Goal: Information Seeking & Learning: Learn about a topic

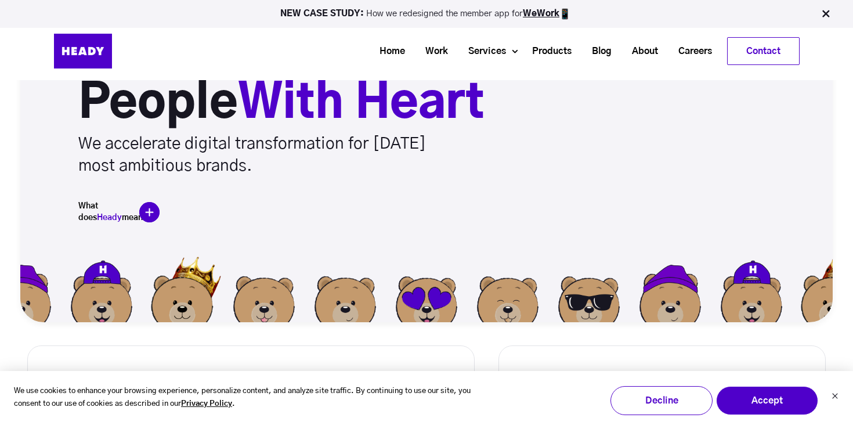
scroll to position [124, 0]
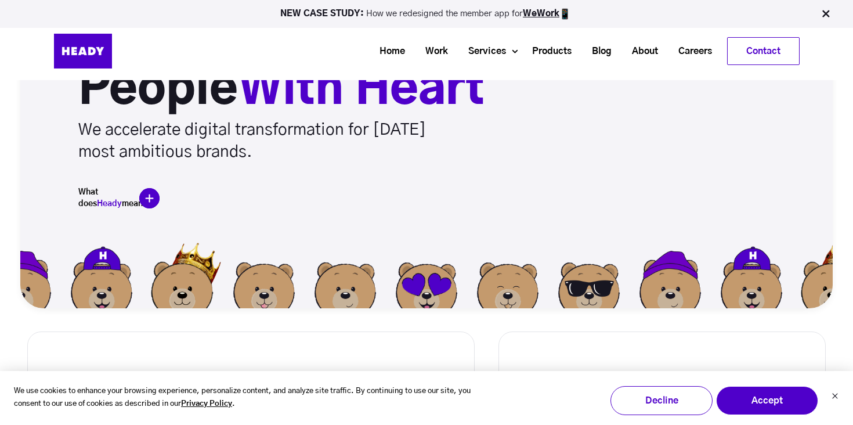
click at [151, 198] on img at bounding box center [149, 198] width 20 height 20
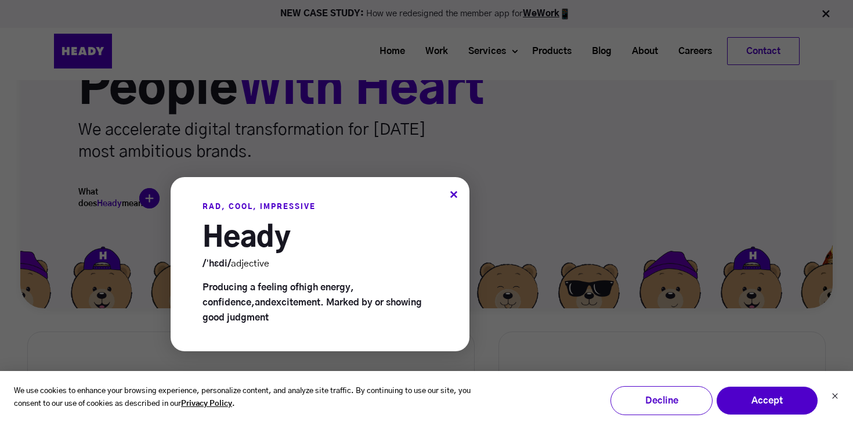
click at [449, 193] on div "RAD, COOL, IMPRESSIVE Heady /ˈhɛdi/ adjective Producing a feeling of high energ…" at bounding box center [320, 264] width 299 height 174
click at [454, 193] on div "×" at bounding box center [454, 196] width 8 height 12
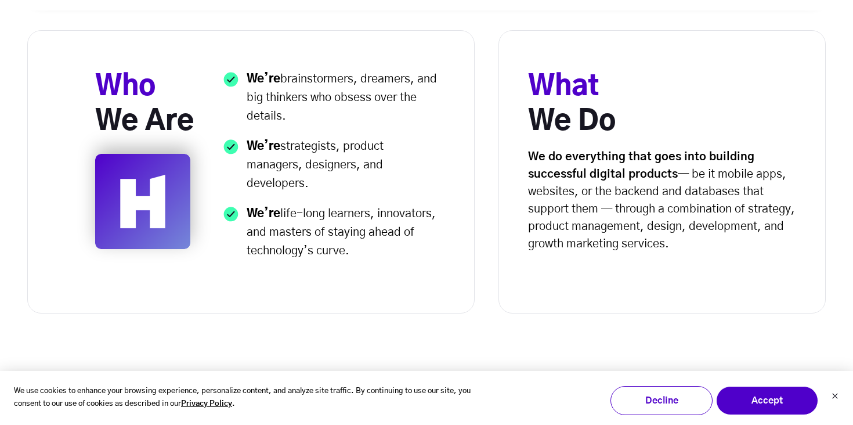
scroll to position [431, 0]
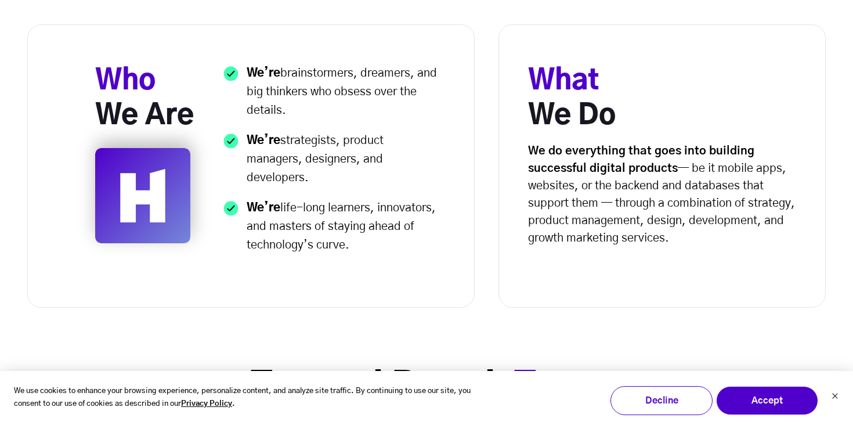
drag, startPoint x: 527, startPoint y: 150, endPoint x: 713, endPoint y: 252, distance: 212.2
click at [713, 252] on div "What We Do We do everything that goes into building successful digital products…" at bounding box center [662, 165] width 327 height 283
copy p "We do everything that goes into building successful digital products — be it mo…"
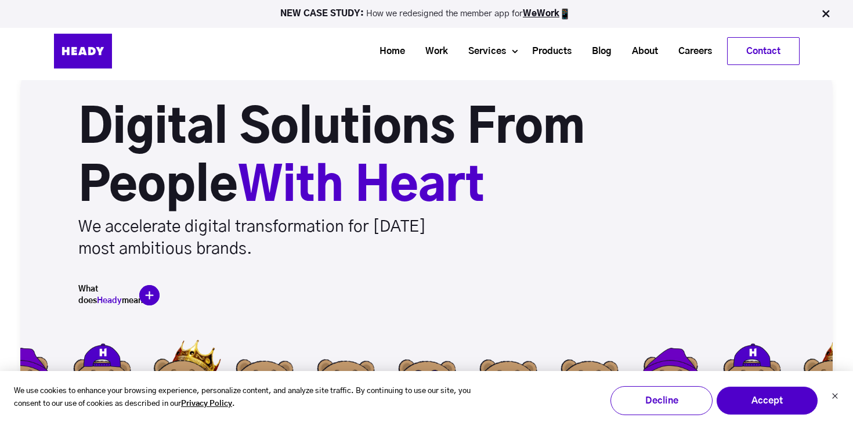
scroll to position [0, 0]
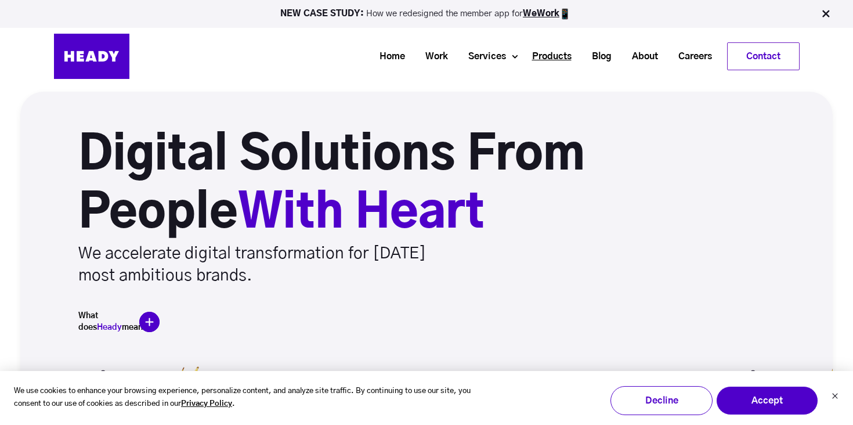
click at [562, 59] on link "Products" at bounding box center [548, 56] width 60 height 21
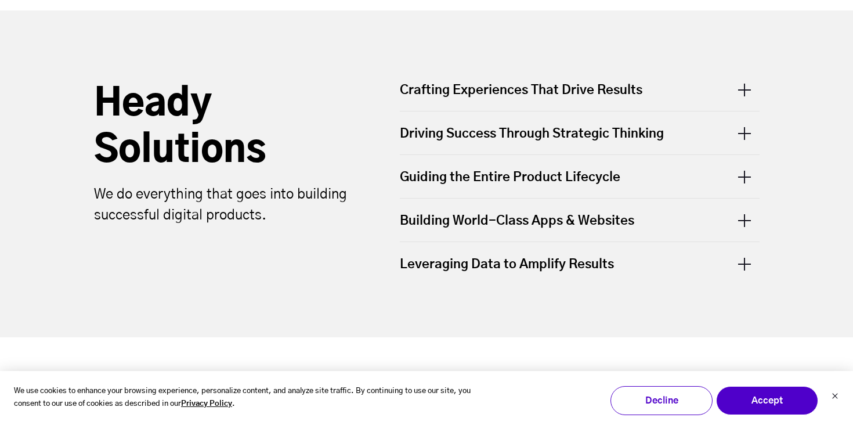
scroll to position [399, 0]
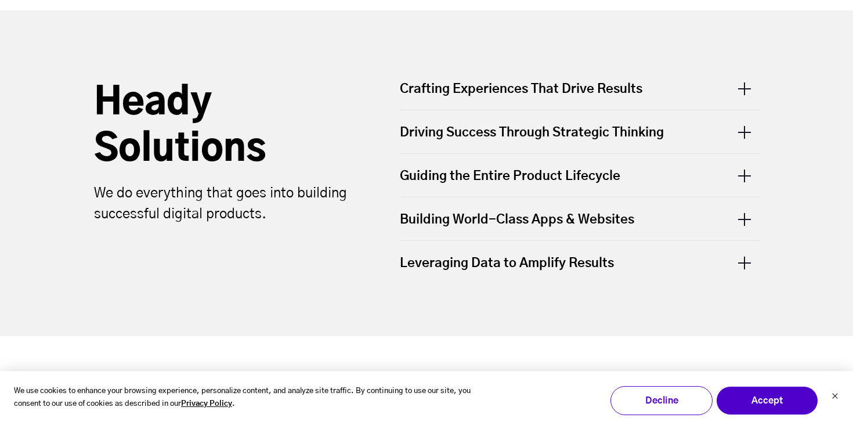
click at [532, 173] on div "Guiding the Entire Product Lifecycle" at bounding box center [580, 175] width 360 height 43
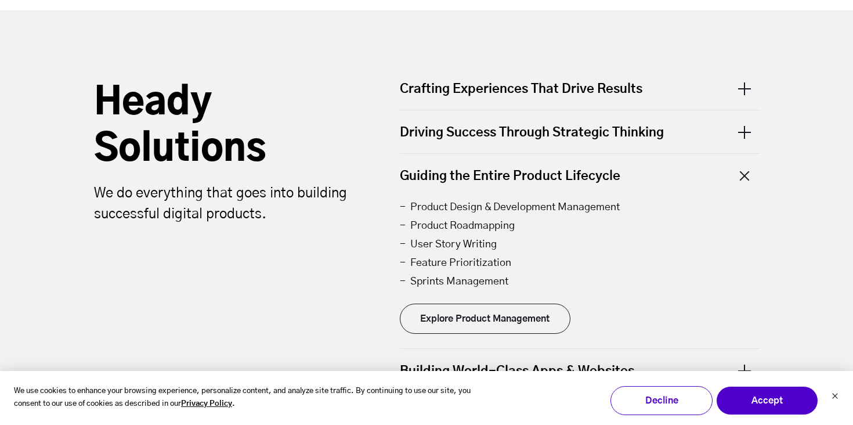
click at [748, 174] on div "Guiding the Entire Product Lifecycle" at bounding box center [580, 175] width 360 height 43
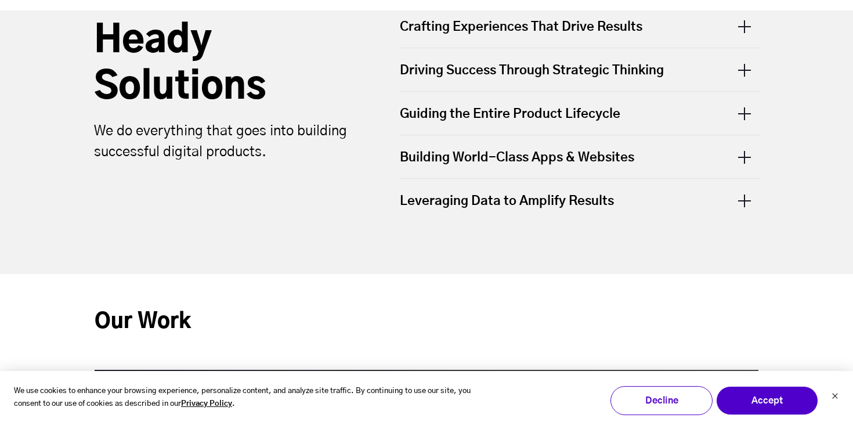
scroll to position [463, 0]
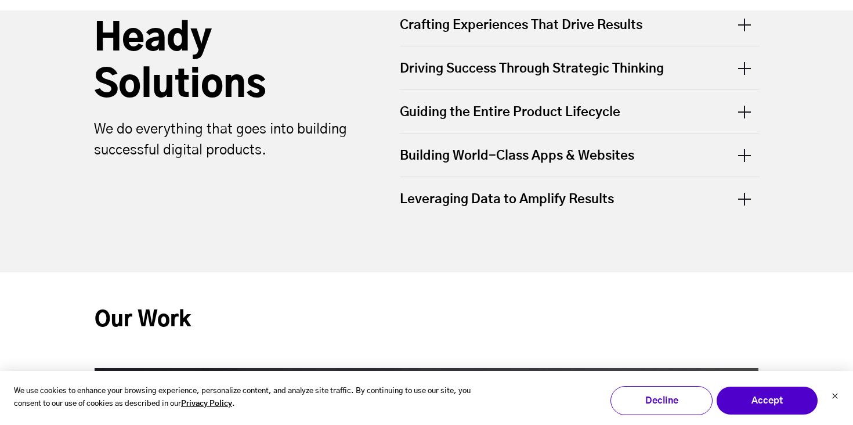
click at [592, 153] on div "Building World-Class Apps & Websites" at bounding box center [580, 154] width 360 height 43
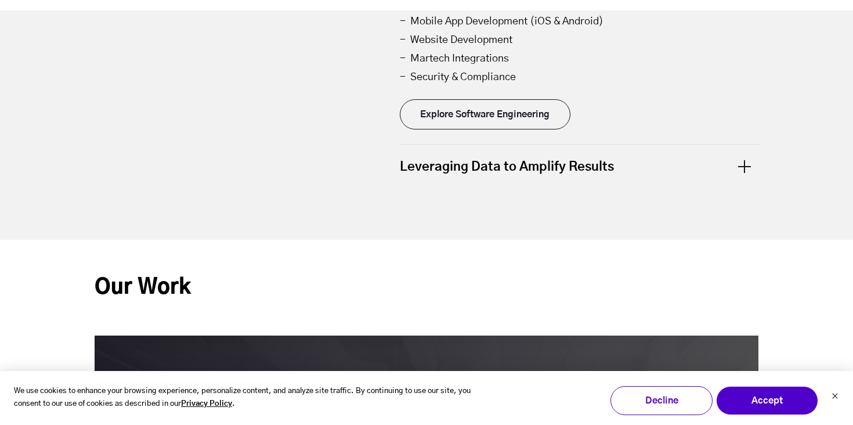
scroll to position [649, 0]
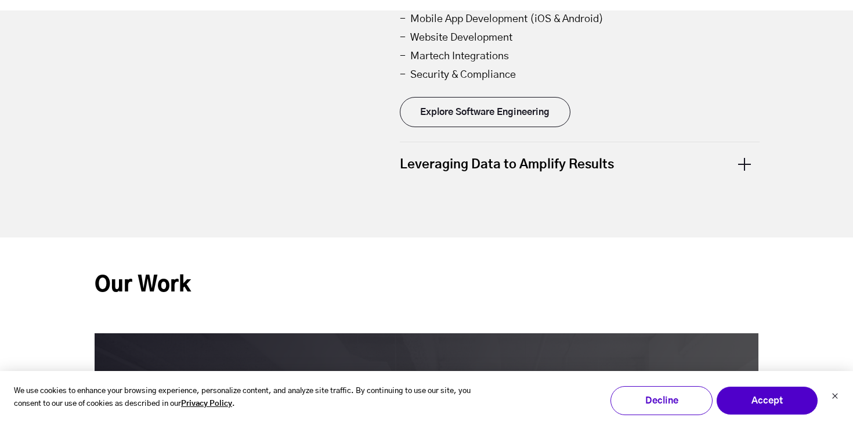
click at [737, 160] on div "Leveraging Data to Amplify Results" at bounding box center [580, 163] width 360 height 43
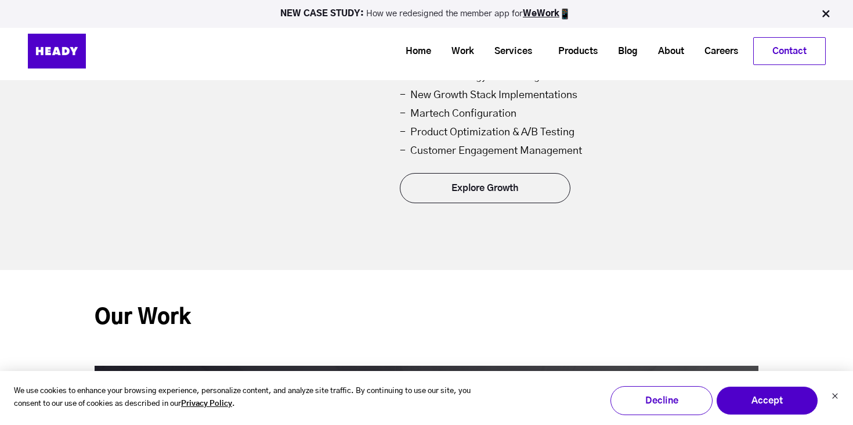
scroll to position [0, 0]
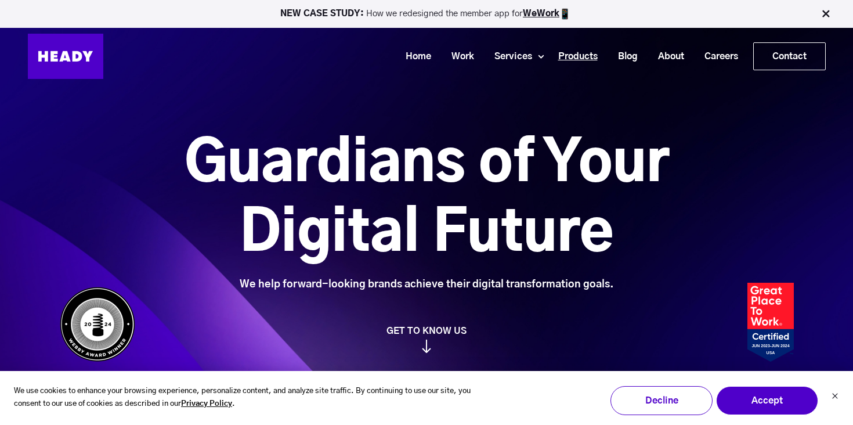
click at [589, 56] on link "Products" at bounding box center [574, 56] width 60 height 21
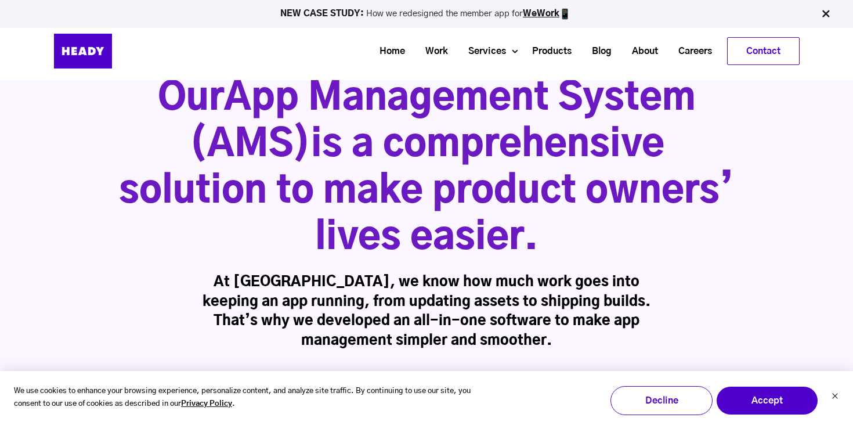
scroll to position [56, 0]
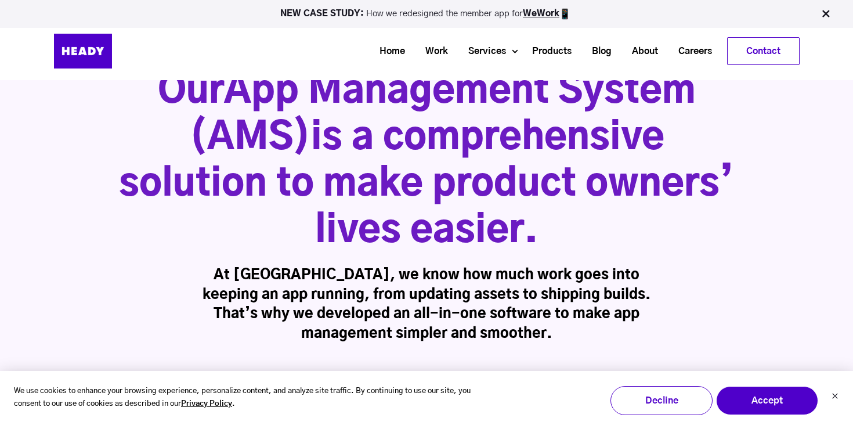
drag, startPoint x: 312, startPoint y: 128, endPoint x: 593, endPoint y: 239, distance: 301.6
click at [593, 239] on h1 "Our App Management System (AMS) is a comprehensive solution to make product own…" at bounding box center [426, 161] width 615 height 186
copy h1 "is a comprehensive solution to make product owners’ lives easier."
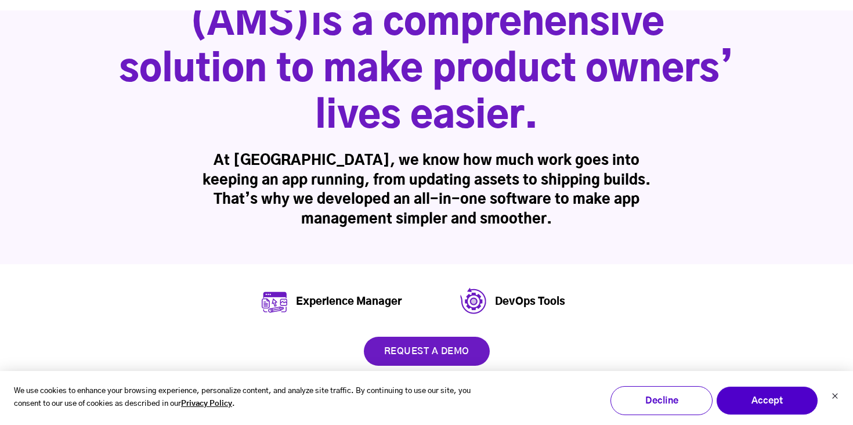
scroll to position [172, 0]
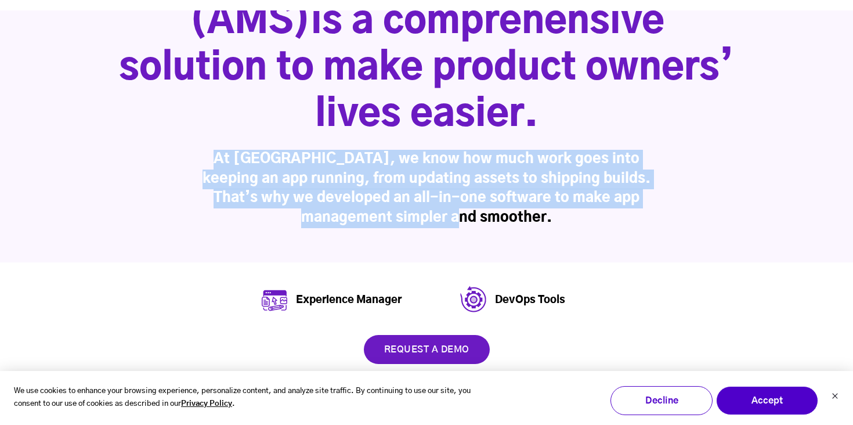
drag, startPoint x: 218, startPoint y: 157, endPoint x: 528, endPoint y: 219, distance: 316.1
click at [528, 219] on h3 "At Heady, we know how much work goes into keeping an app running, from updating…" at bounding box center [427, 189] width 448 height 78
copy h3 "At Heady, we know how much work goes into keeping an app running, from updating…"
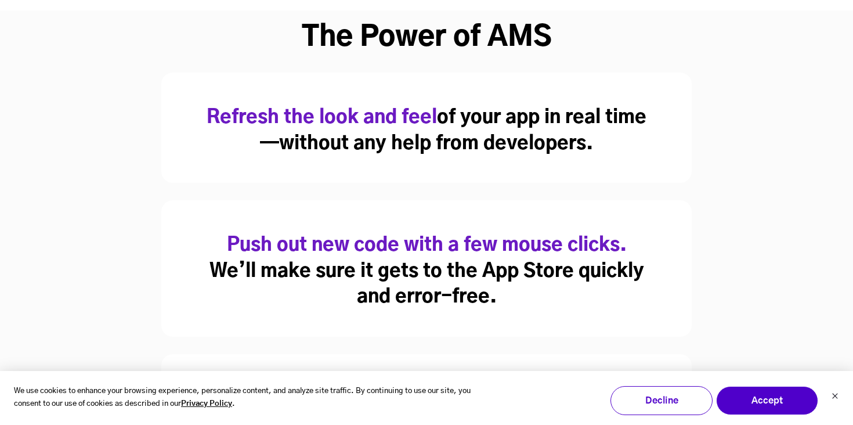
scroll to position [595, 0]
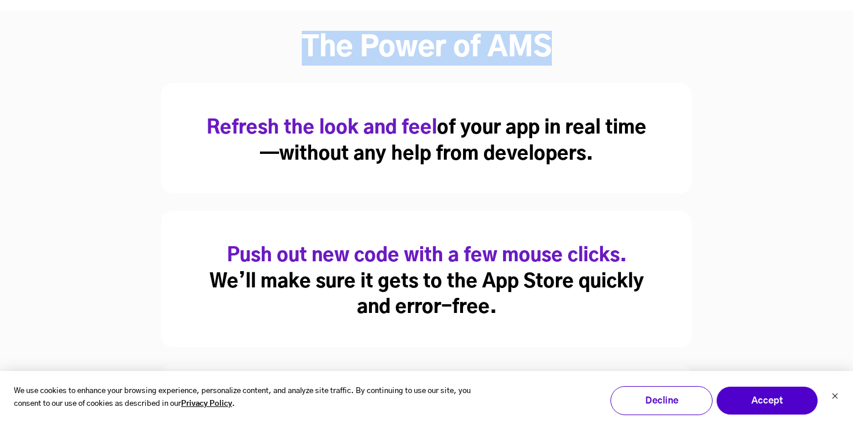
drag, startPoint x: 305, startPoint y: 42, endPoint x: 353, endPoint y: 86, distance: 65.3
click at [353, 86] on div "The Power of AMS Refresh the look and feel of your app in real time —without an…" at bounding box center [427, 252] width 746 height 478
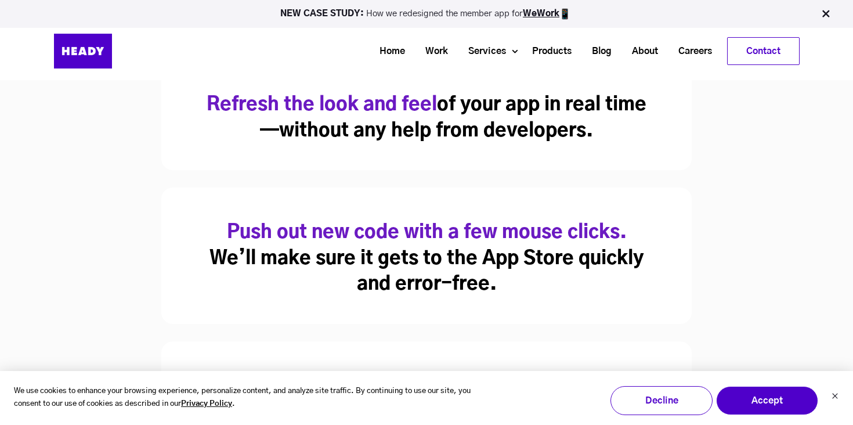
scroll to position [617, 0]
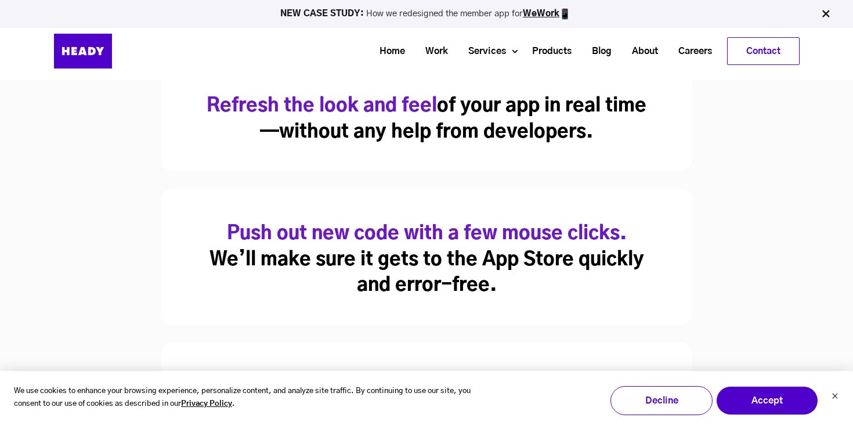
click at [296, 86] on div "Refresh the look and feel of your app in real time —without any help from devel…" at bounding box center [426, 116] width 530 height 110
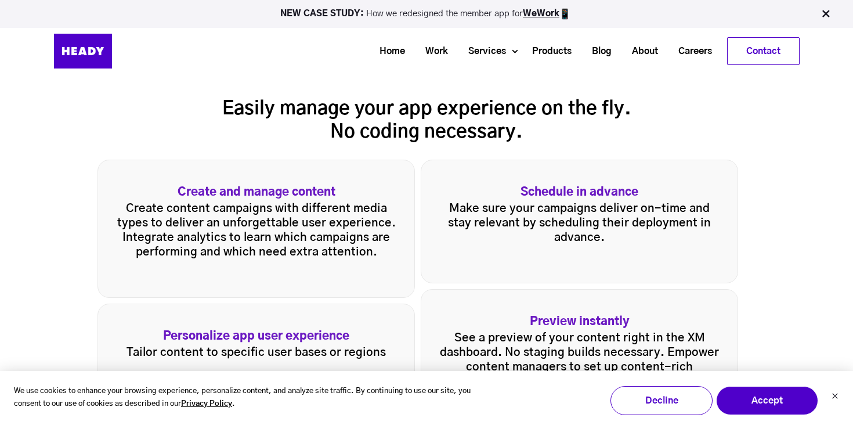
scroll to position [1507, 0]
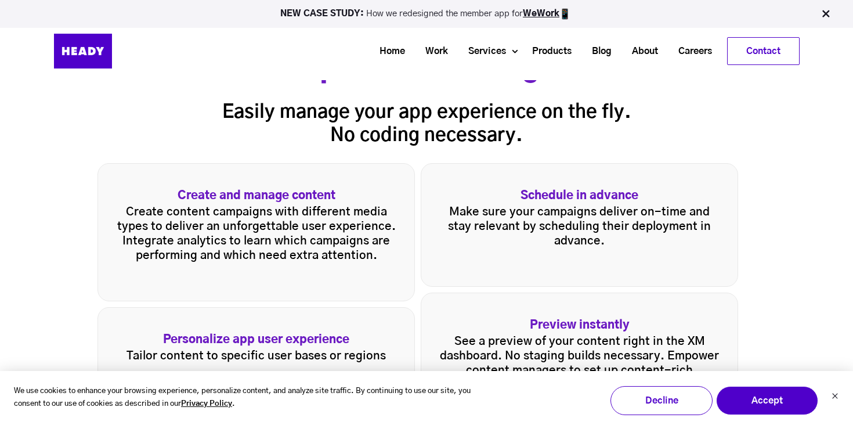
drag, startPoint x: 226, startPoint y: 107, endPoint x: 216, endPoint y: 116, distance: 12.7
click at [216, 116] on h3 "Easily manage your app experience on the fly. No coding necessary." at bounding box center [426, 124] width 658 height 48
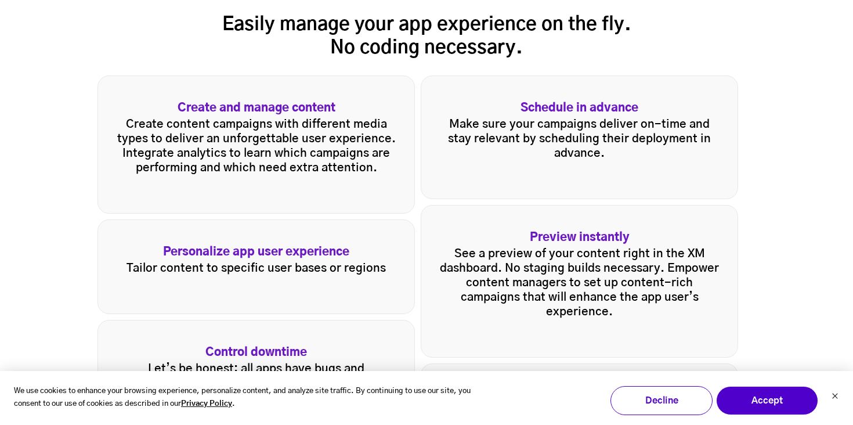
scroll to position [1595, 0]
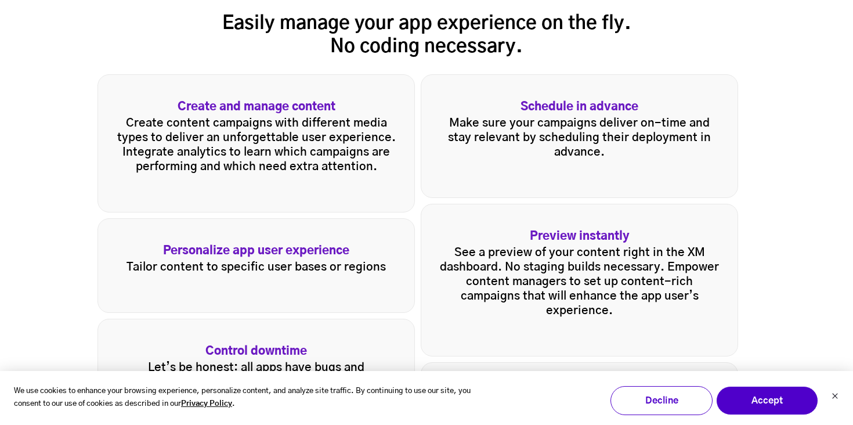
click at [179, 108] on strong "Create and manage content" at bounding box center [256, 107] width 279 height 12
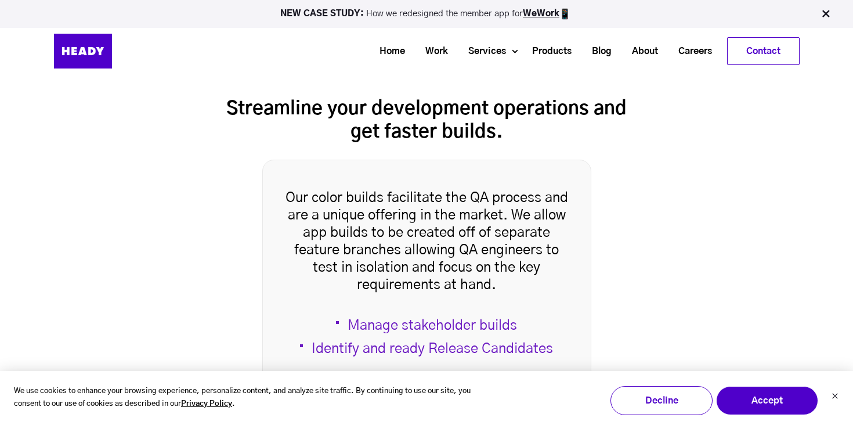
scroll to position [2270, 0]
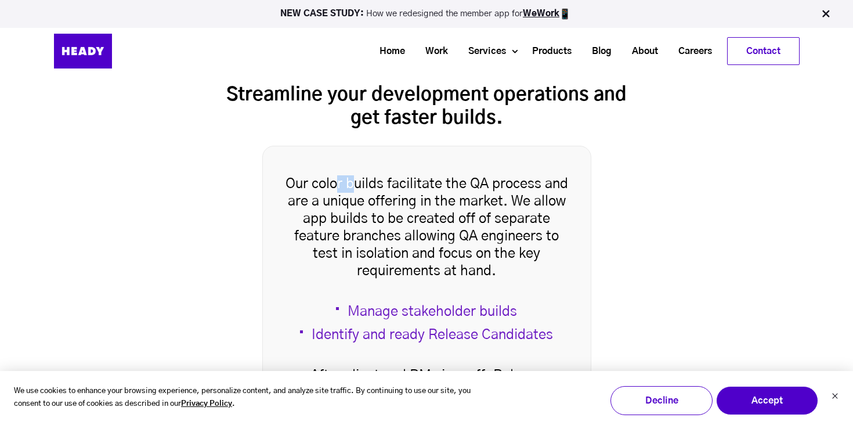
drag, startPoint x: 338, startPoint y: 188, endPoint x: 352, endPoint y: 184, distance: 14.0
click at [352, 184] on p "Our color builds facilitate the QA process and are a unique offering in the mar…" at bounding box center [426, 227] width 287 height 104
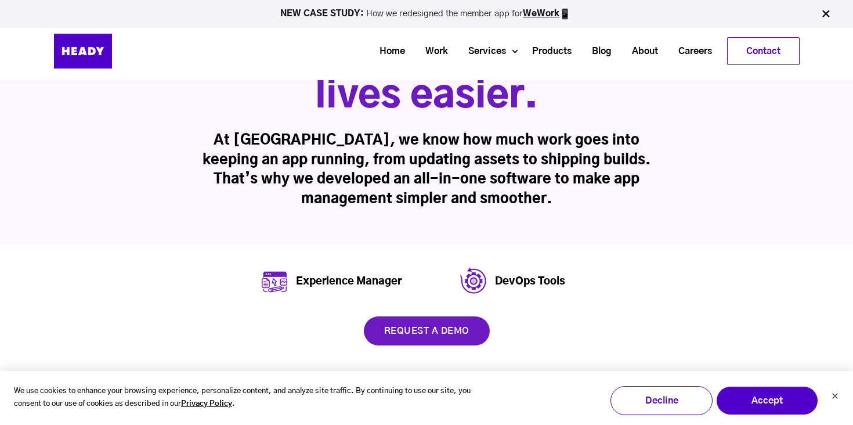
scroll to position [138, 0]
